Goal: Information Seeking & Learning: Learn about a topic

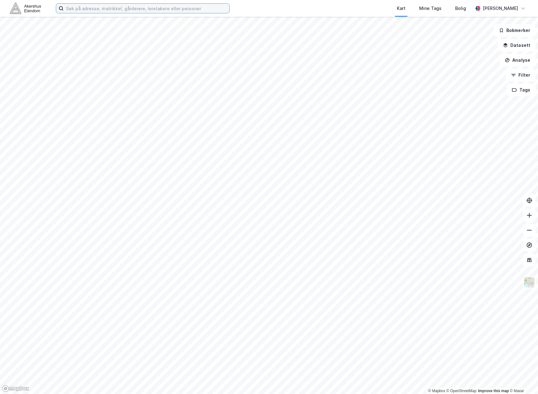
click at [102, 11] on input at bounding box center [147, 8] width 166 height 9
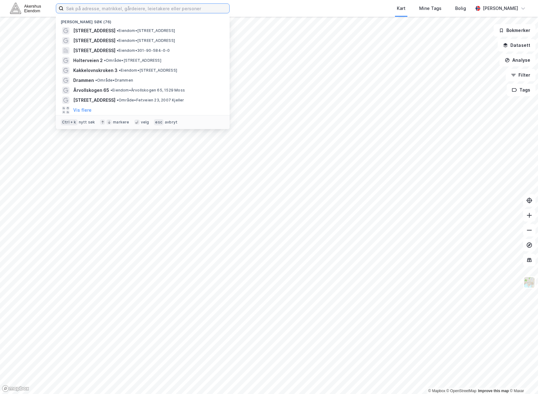
paste input "[STREET_ADDRESS]"
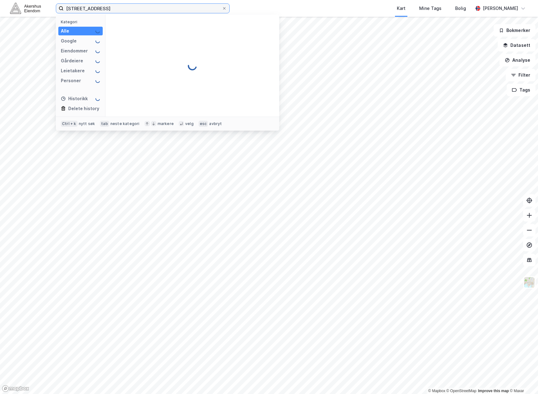
type input "[STREET_ADDRESS]"
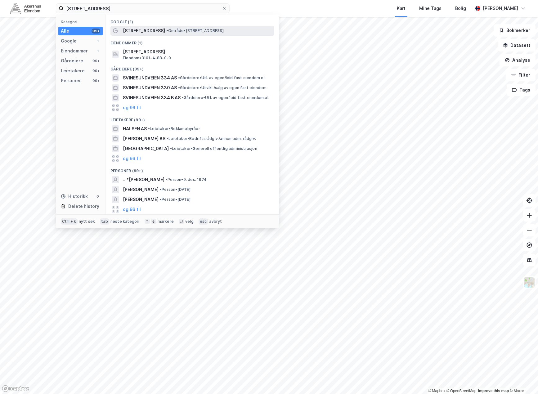
click at [176, 31] on span "• Område • [STREET_ADDRESS]" at bounding box center [194, 30] width 57 height 5
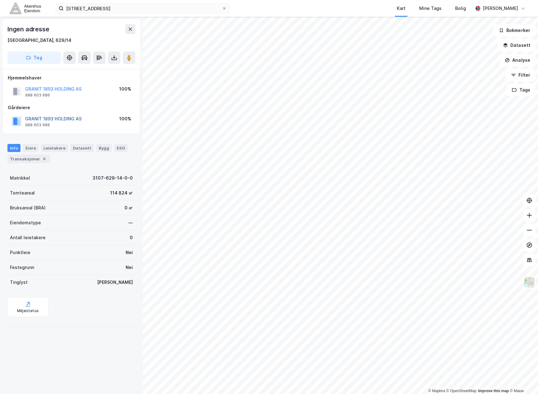
click at [0, 0] on button "GRANIT 1893 HOLDING AS" at bounding box center [0, 0] width 0 height 0
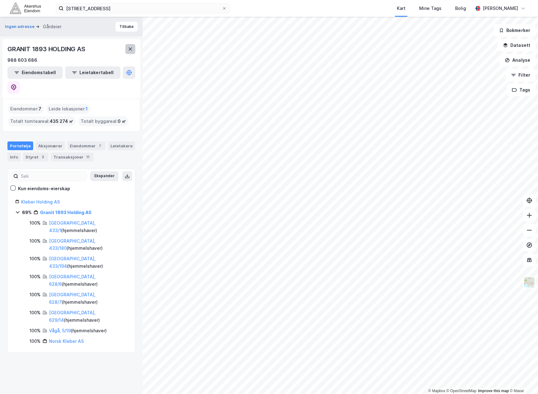
click at [132, 49] on icon at bounding box center [130, 49] width 5 height 5
